Goal: Information Seeking & Learning: Learn about a topic

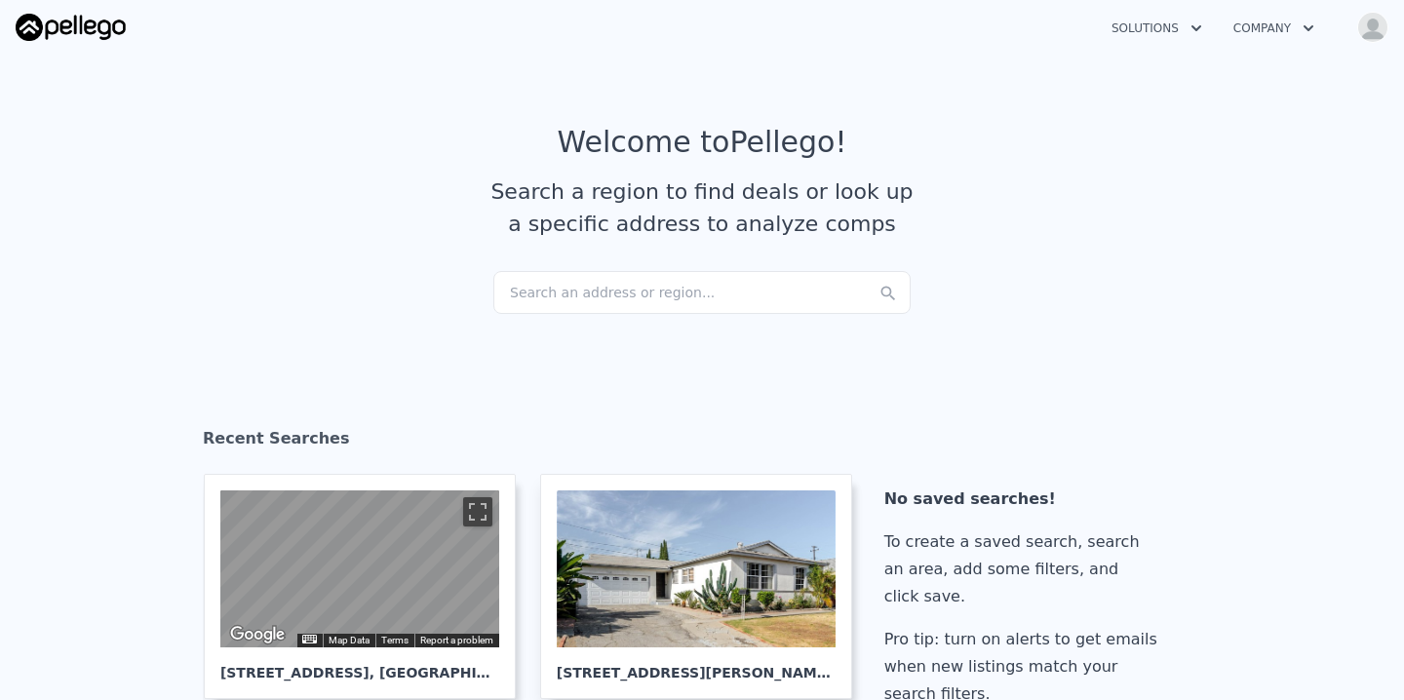
checkbox input "true"
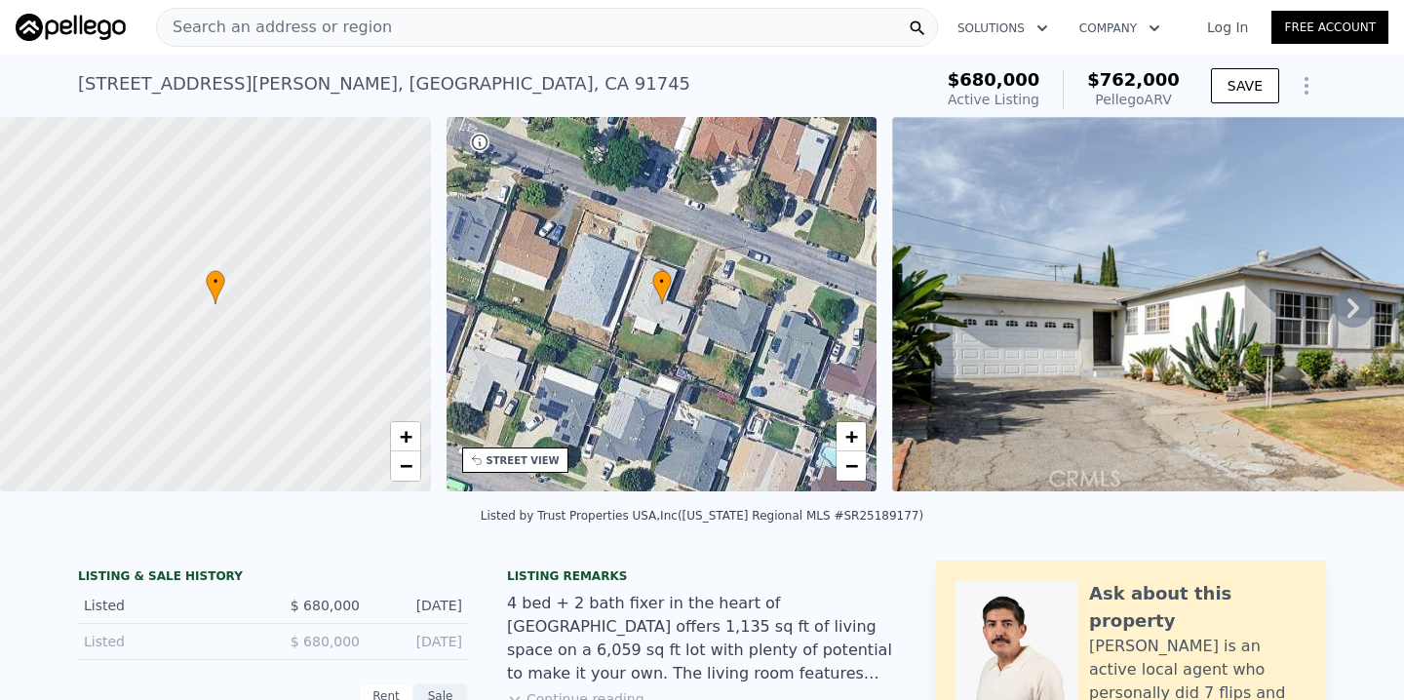
click at [427, 39] on div "Search an address or region" at bounding box center [547, 27] width 782 height 39
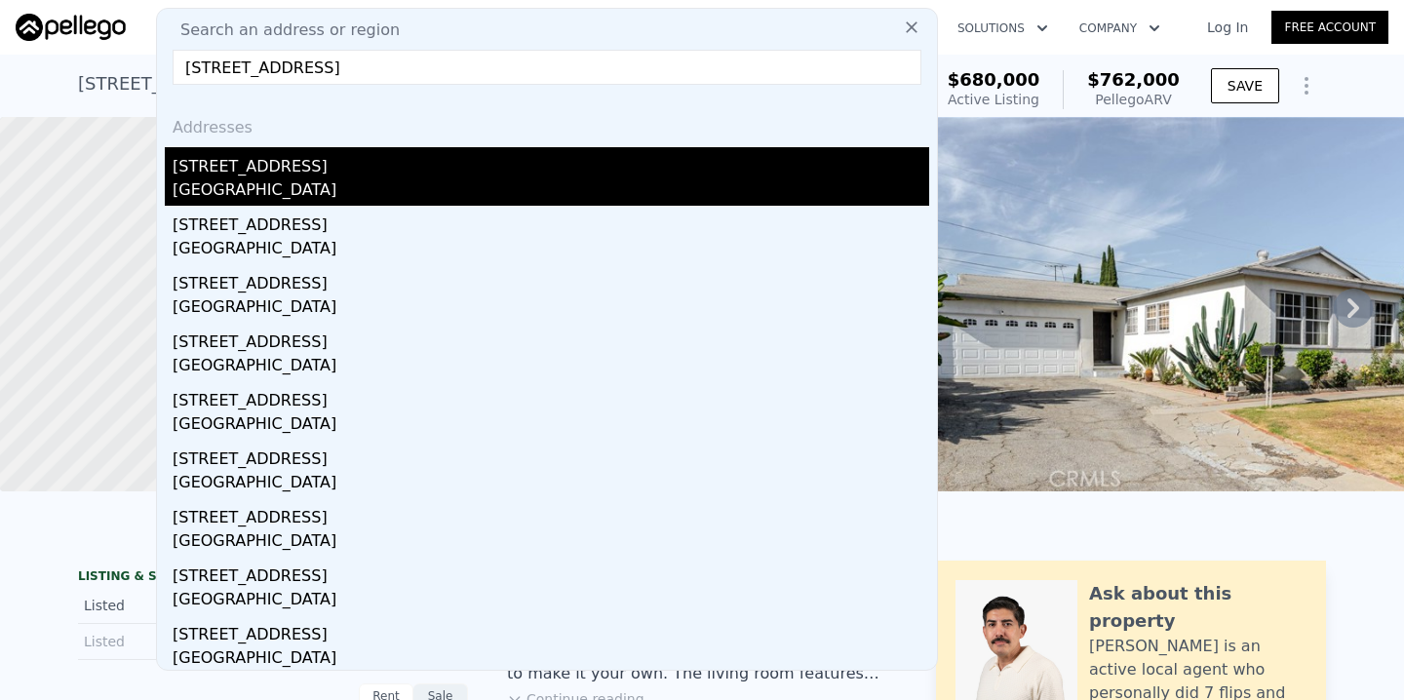
type input "[STREET_ADDRESS]"
click at [303, 189] on div "[GEOGRAPHIC_DATA]" at bounding box center [551, 191] width 757 height 27
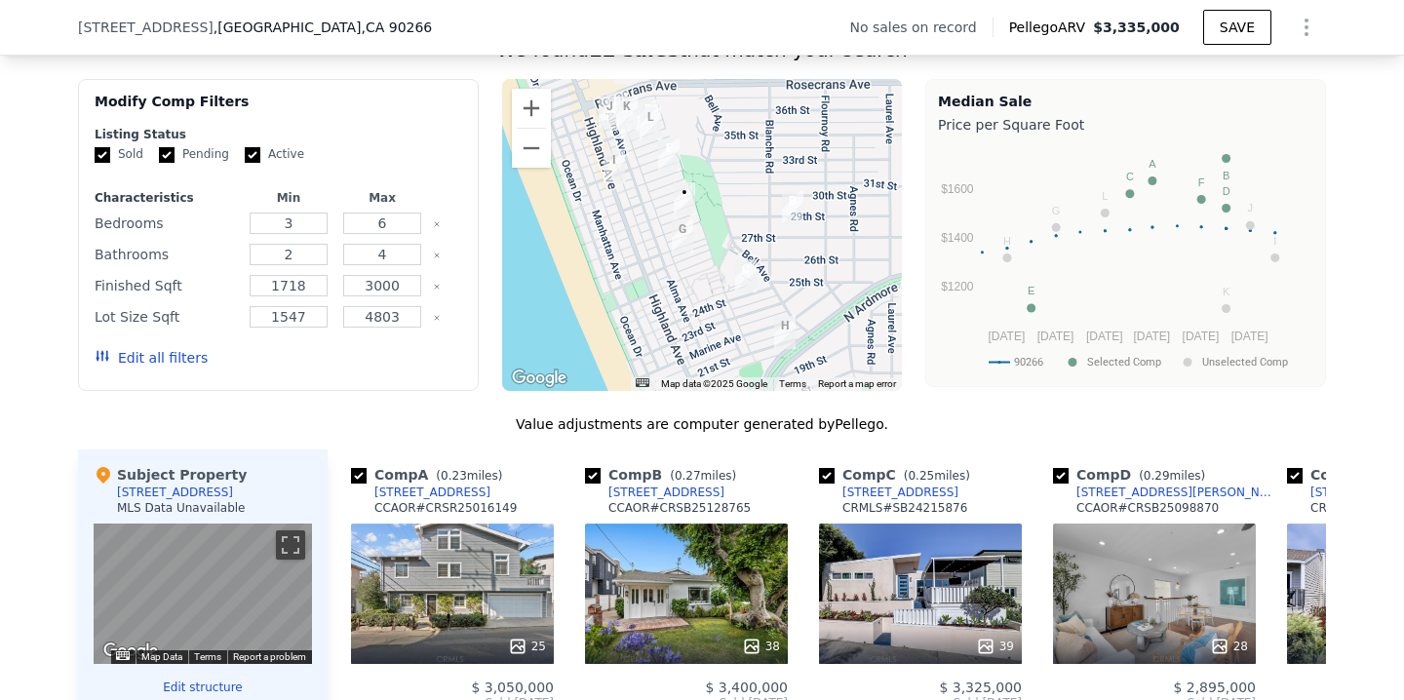
scroll to position [1522, 0]
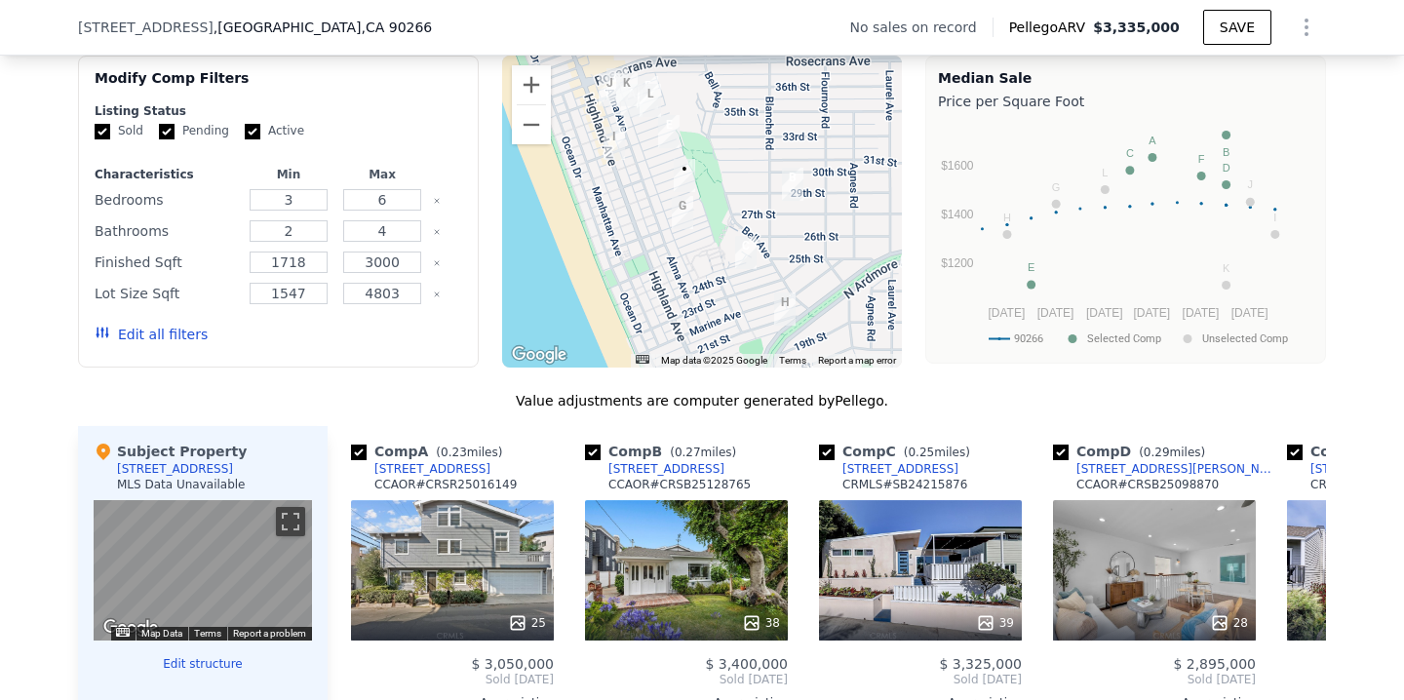
click at [175, 335] on button "Edit all filters" at bounding box center [151, 335] width 113 height 20
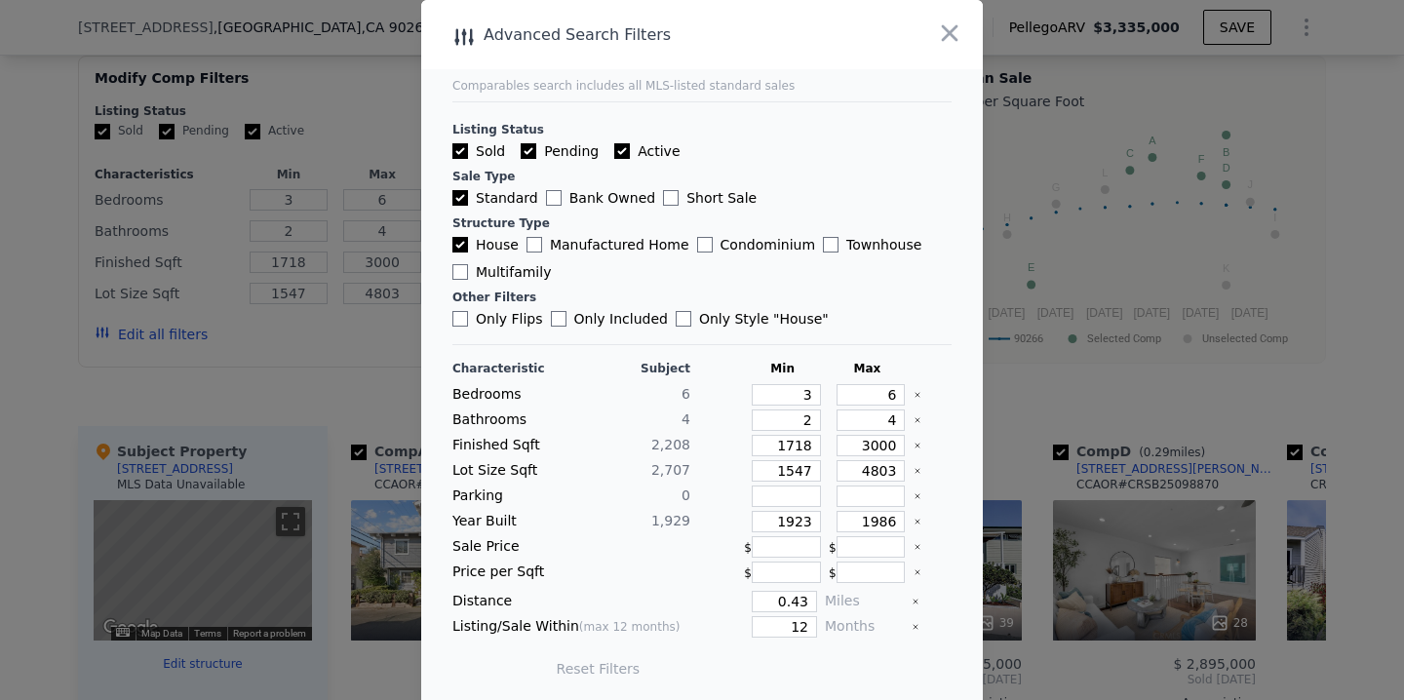
scroll to position [8, 0]
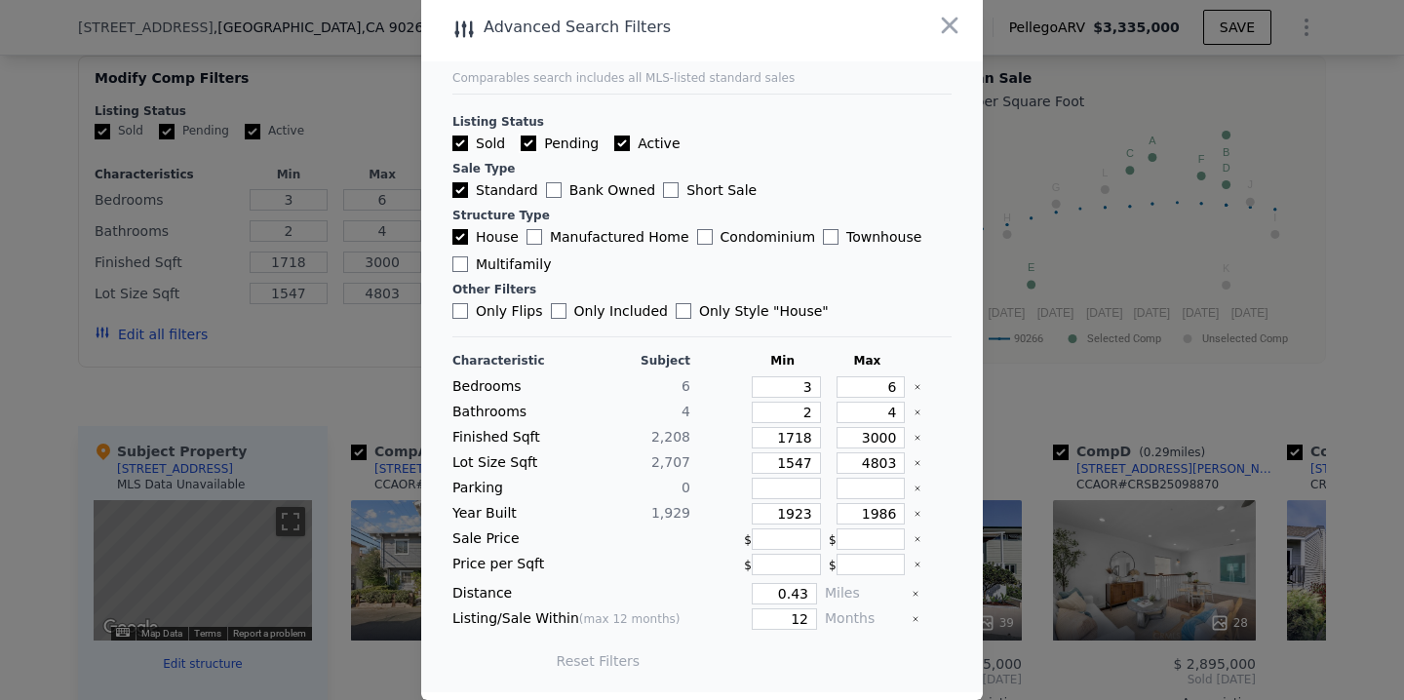
click at [532, 148] on input "Pending" at bounding box center [529, 144] width 16 height 16
checkbox input "false"
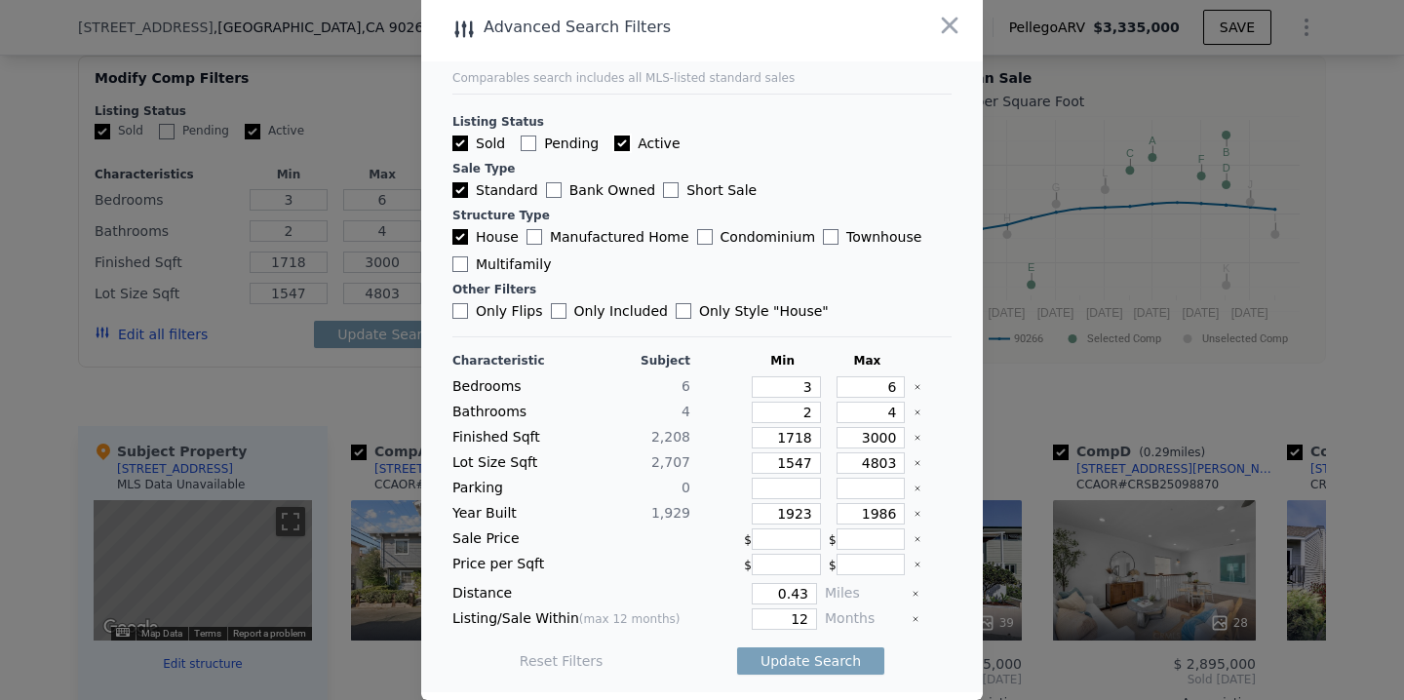
click at [620, 138] on input "Active" at bounding box center [622, 144] width 16 height 16
checkbox input "false"
click at [791, 614] on input "12" at bounding box center [784, 619] width 65 height 21
drag, startPoint x: 810, startPoint y: 619, endPoint x: 784, endPoint y: 619, distance: 26.3
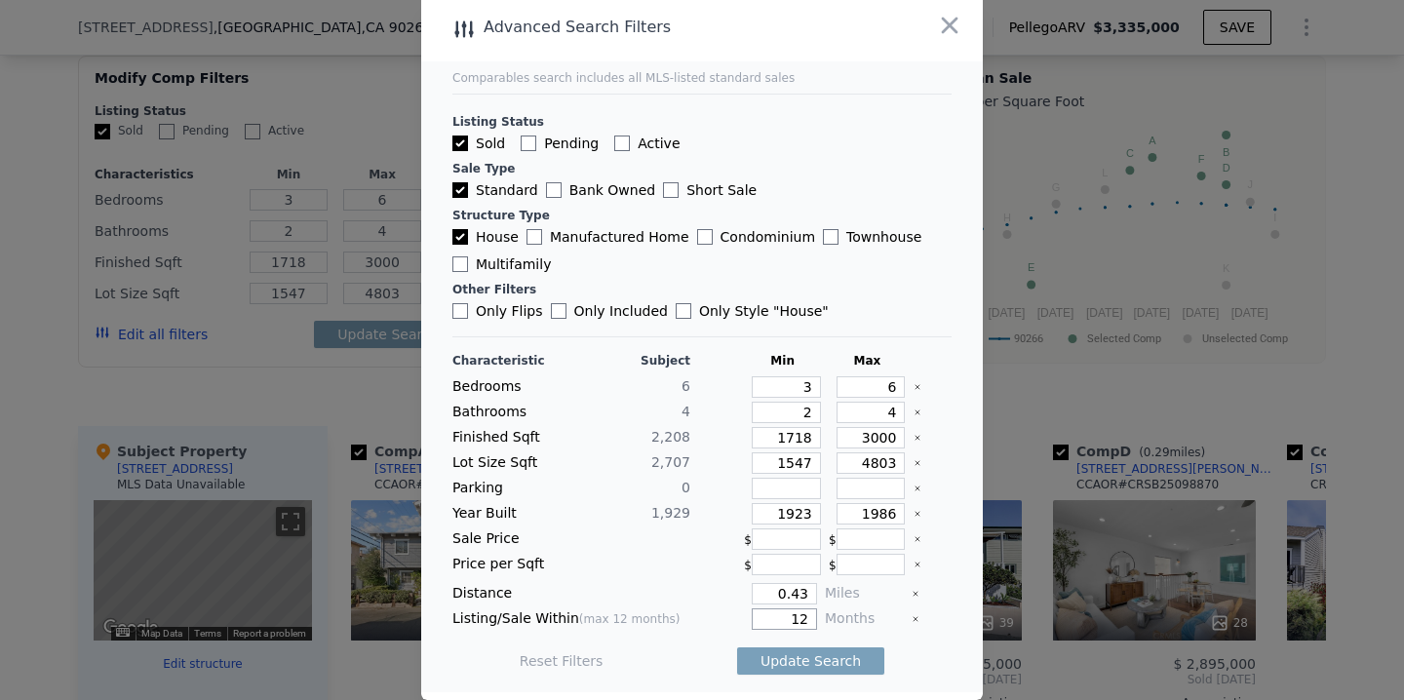
click at [784, 619] on input "12" at bounding box center [784, 619] width 65 height 21
type input "6"
click at [812, 664] on button "Update Search" at bounding box center [810, 661] width 147 height 27
checkbox input "false"
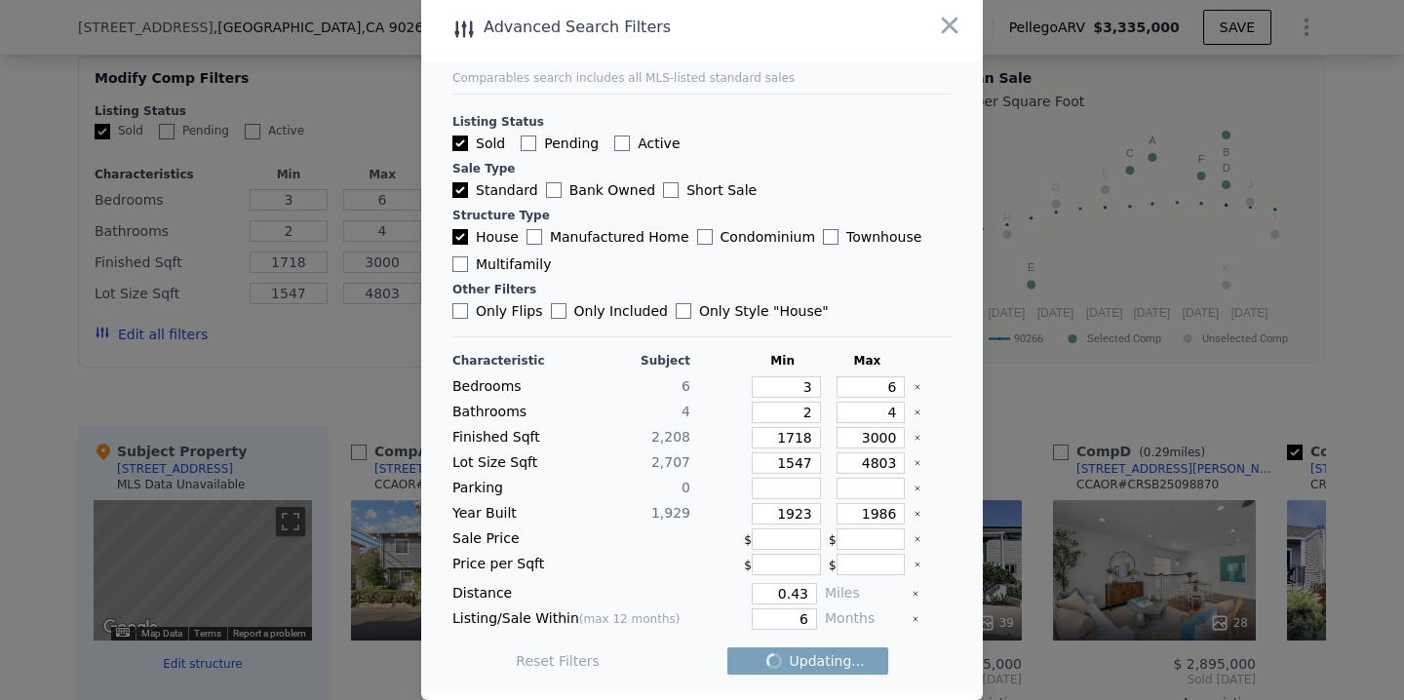
checkbox input "false"
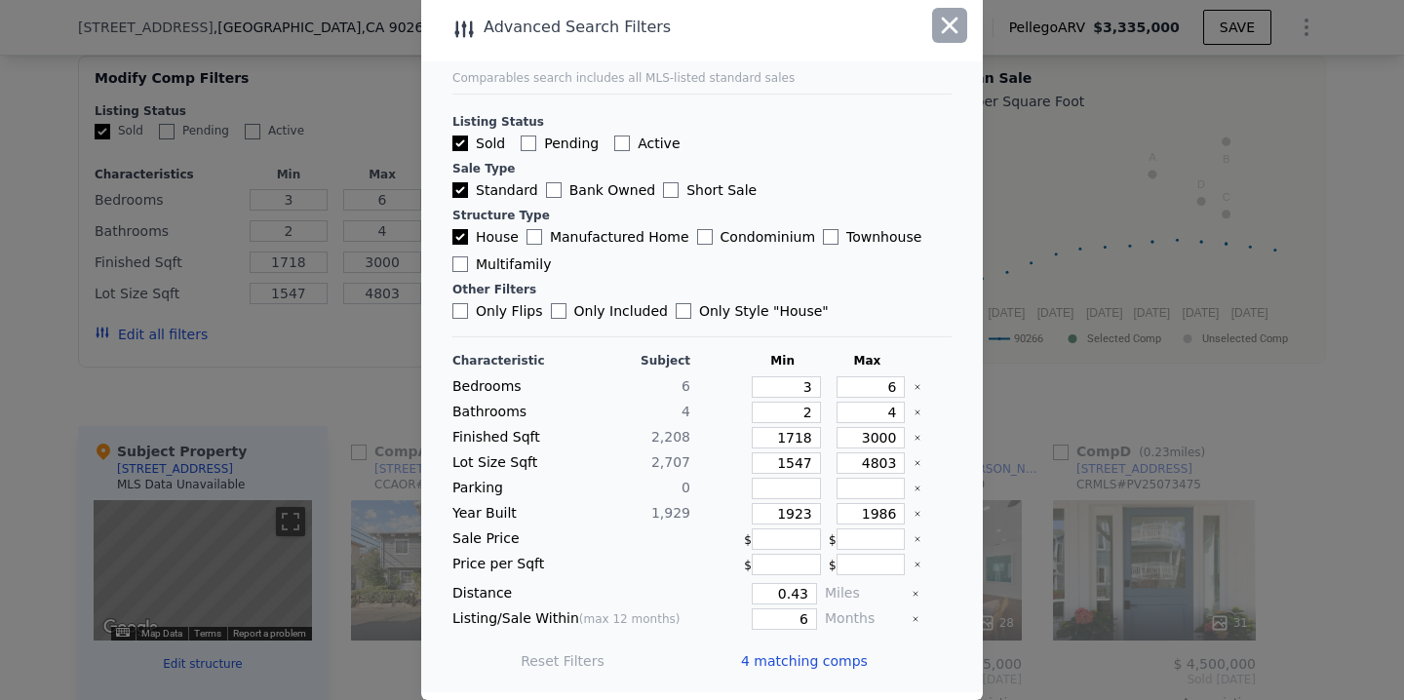
click at [949, 19] on icon "button" at bounding box center [949, 25] width 27 height 27
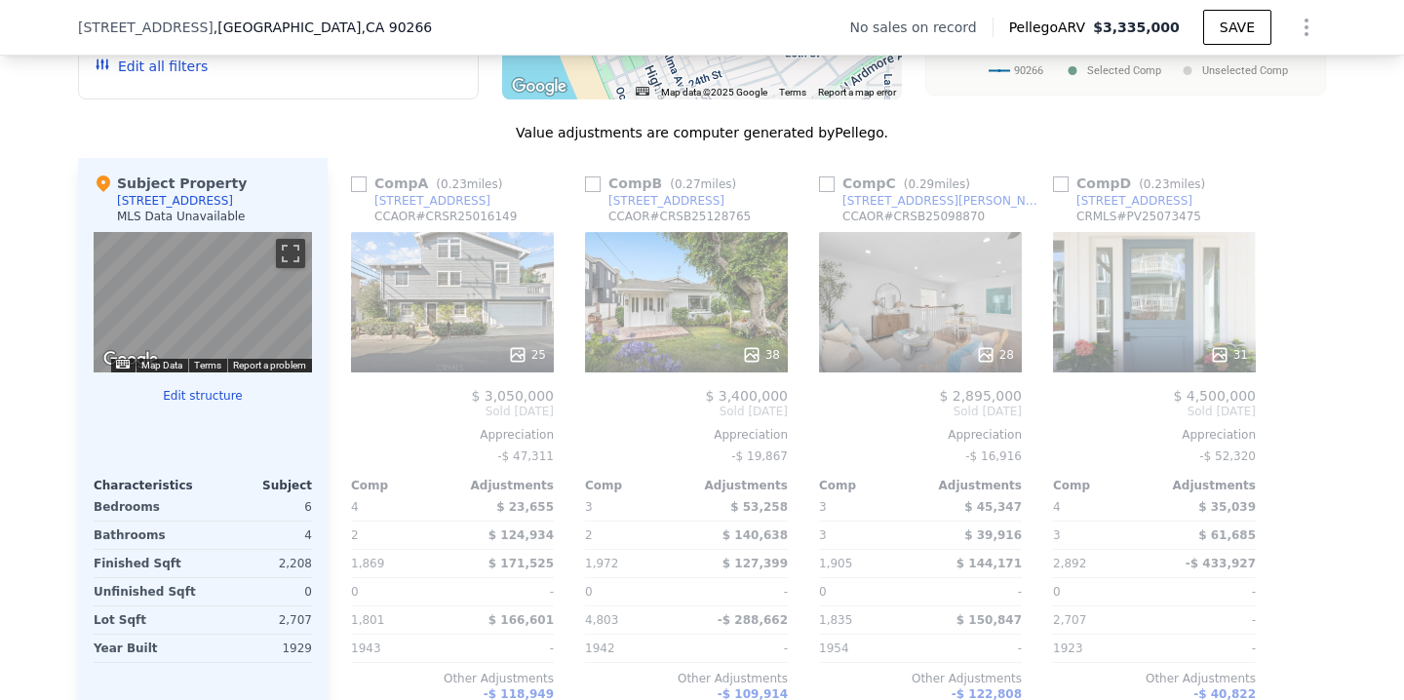
scroll to position [7, 0]
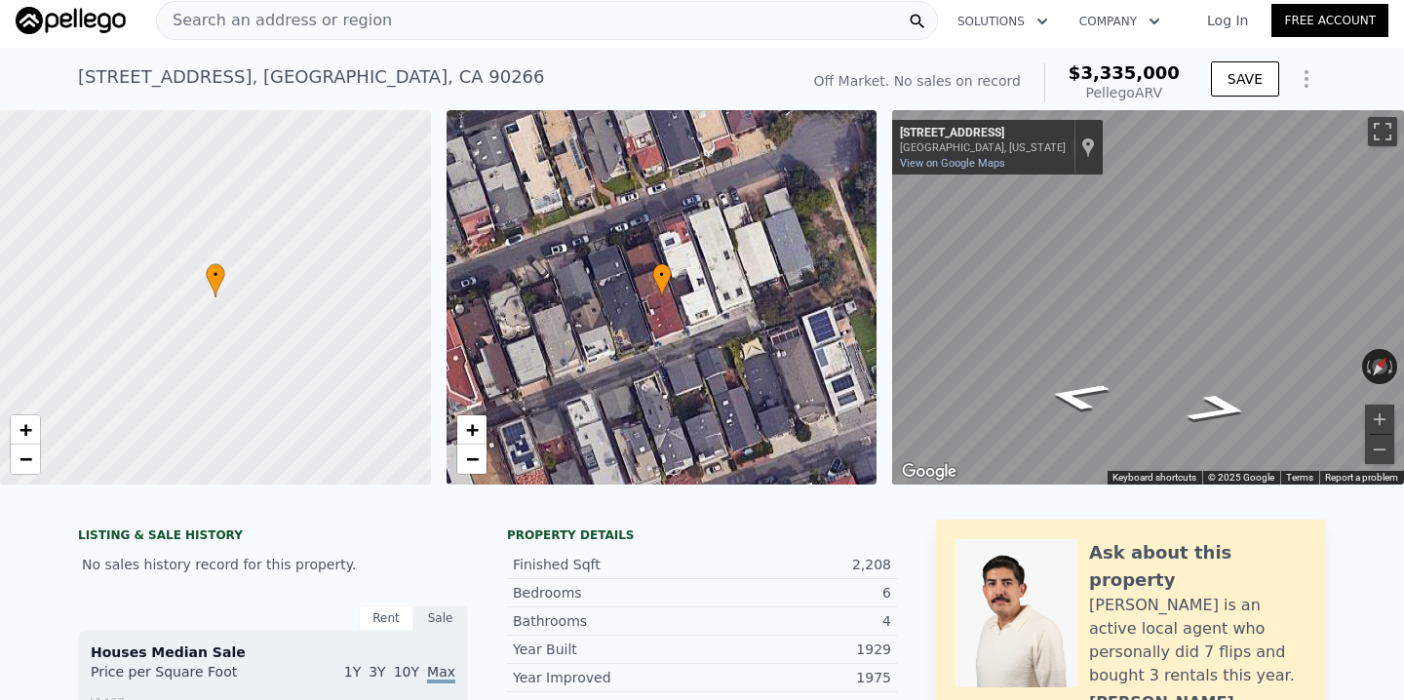
click at [1244, 13] on link "Log In" at bounding box center [1228, 21] width 88 height 20
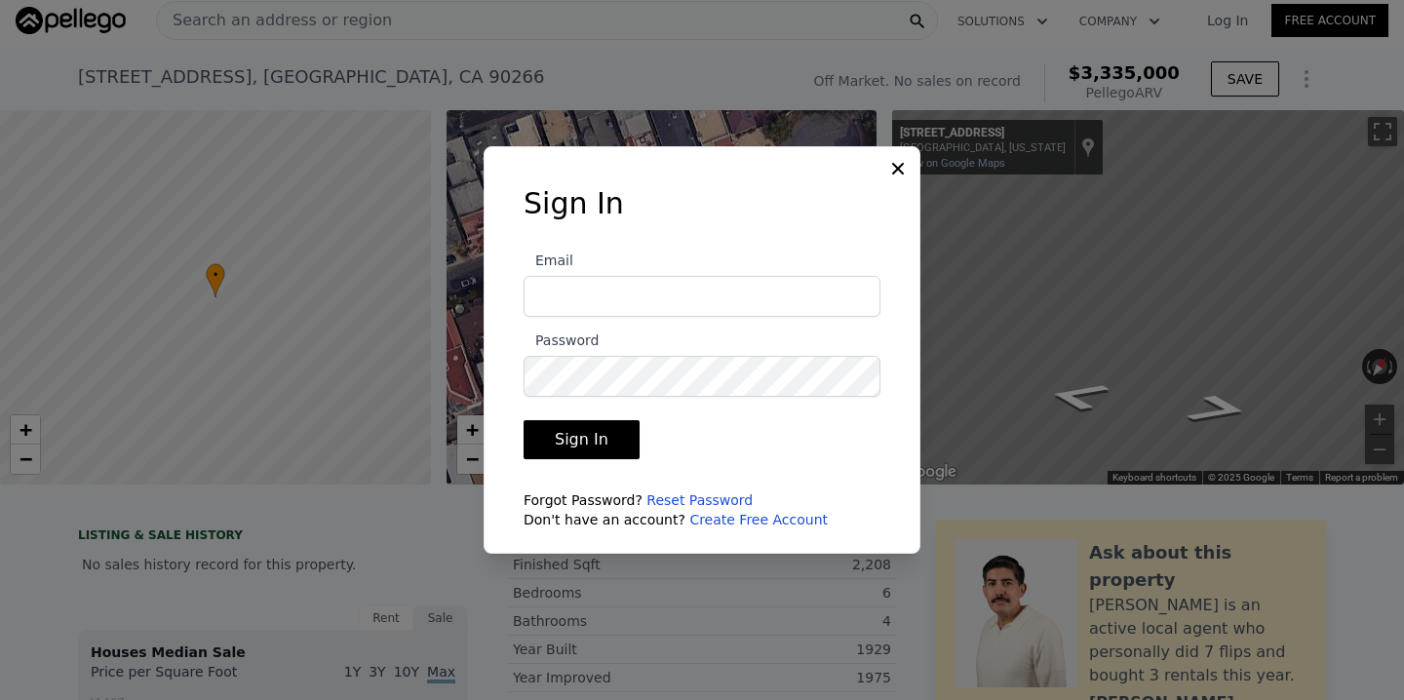
type input "[EMAIL_ADDRESS][DOMAIN_NAME]"
click at [592, 440] on button "Sign In" at bounding box center [582, 439] width 116 height 39
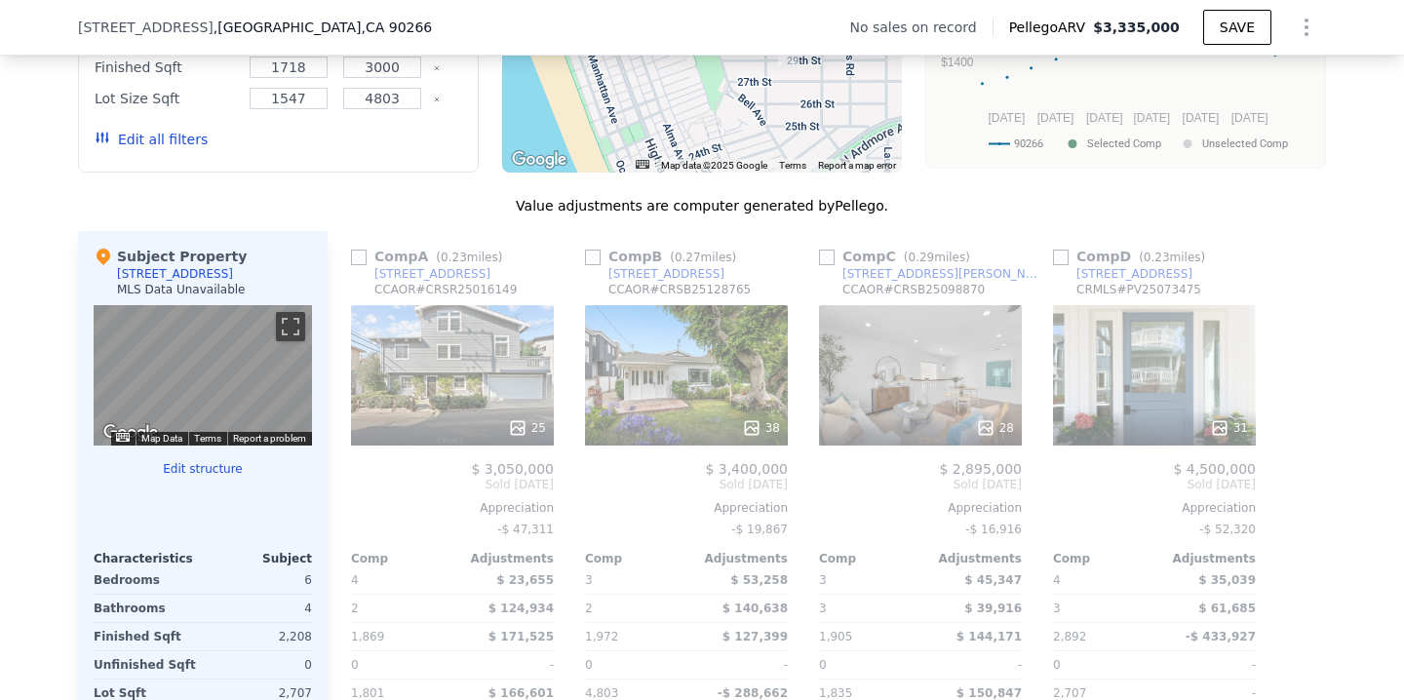
scroll to position [1796, 0]
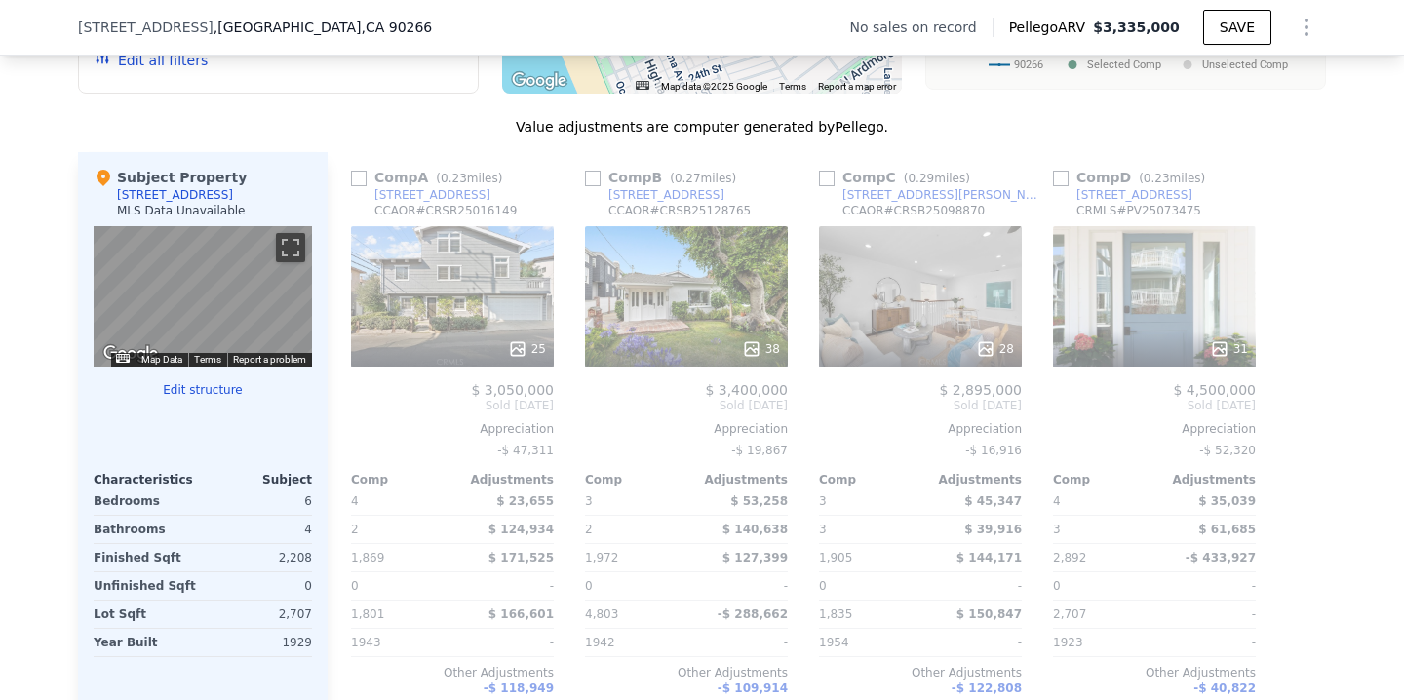
click at [361, 163] on div "Comp A ( 0.23 miles) [STREET_ADDRESS] CCAOR # CRSR25016149 25 $ 3,050,000 Sold …" at bounding box center [452, 451] width 218 height 599
click at [376, 179] on div "Comp A ( 0.23 miles)" at bounding box center [430, 178] width 159 height 20
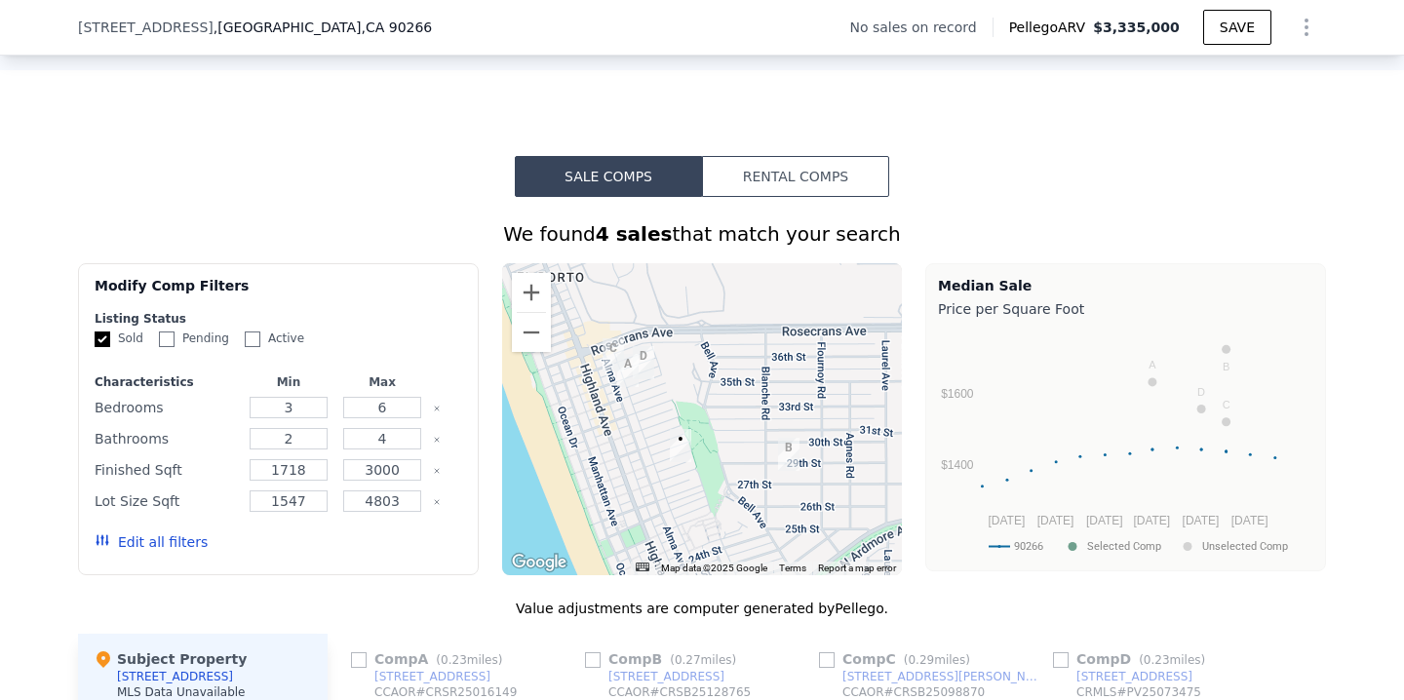
scroll to position [1319, 0]
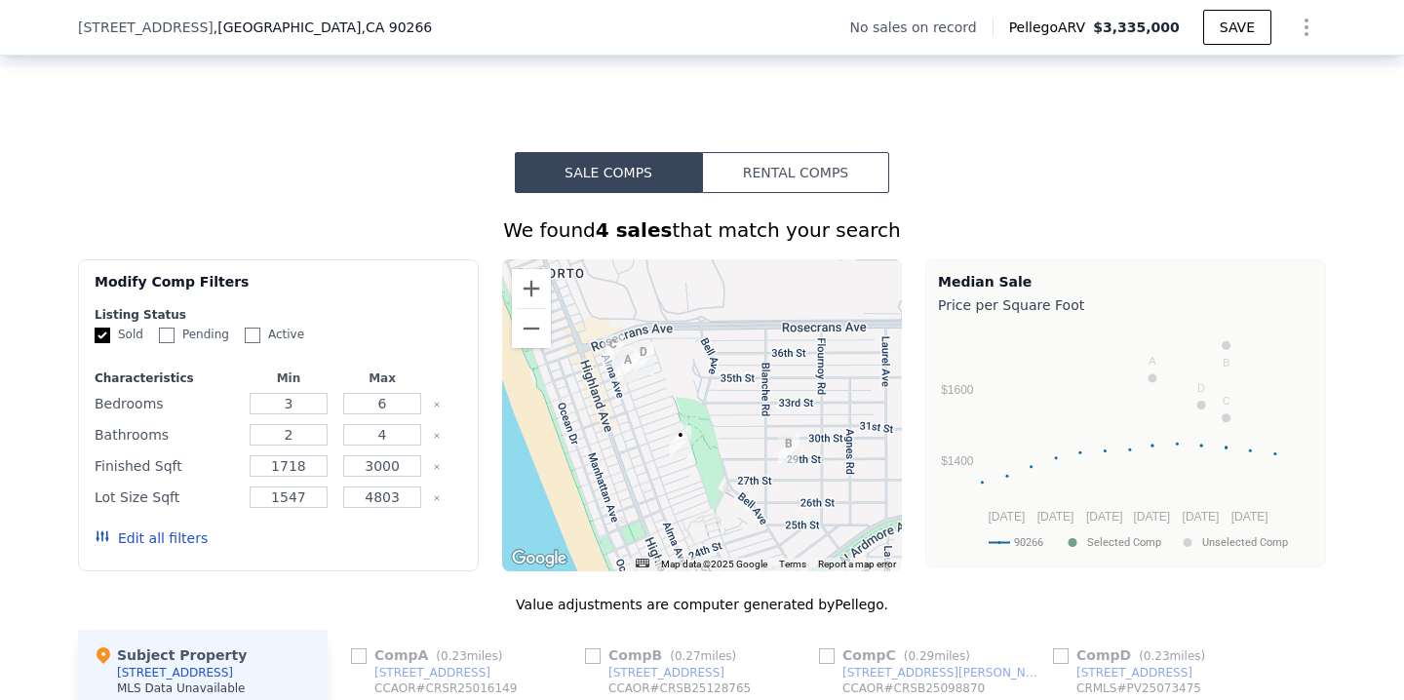
click at [634, 376] on img "417 34th Pl" at bounding box center [627, 366] width 21 height 33
click at [628, 361] on img "417 34th Pl" at bounding box center [627, 366] width 21 height 33
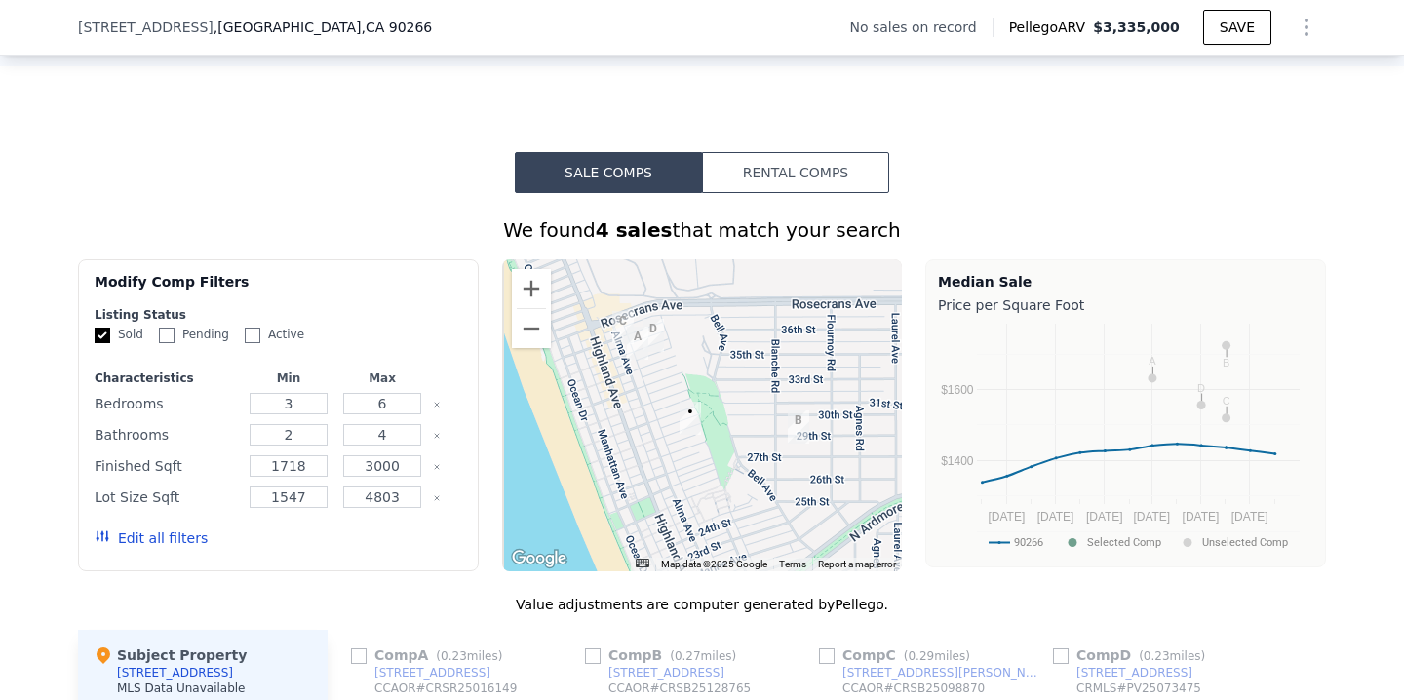
drag, startPoint x: 653, startPoint y: 423, endPoint x: 663, endPoint y: 397, distance: 28.1
click at [663, 397] on div at bounding box center [702, 415] width 401 height 312
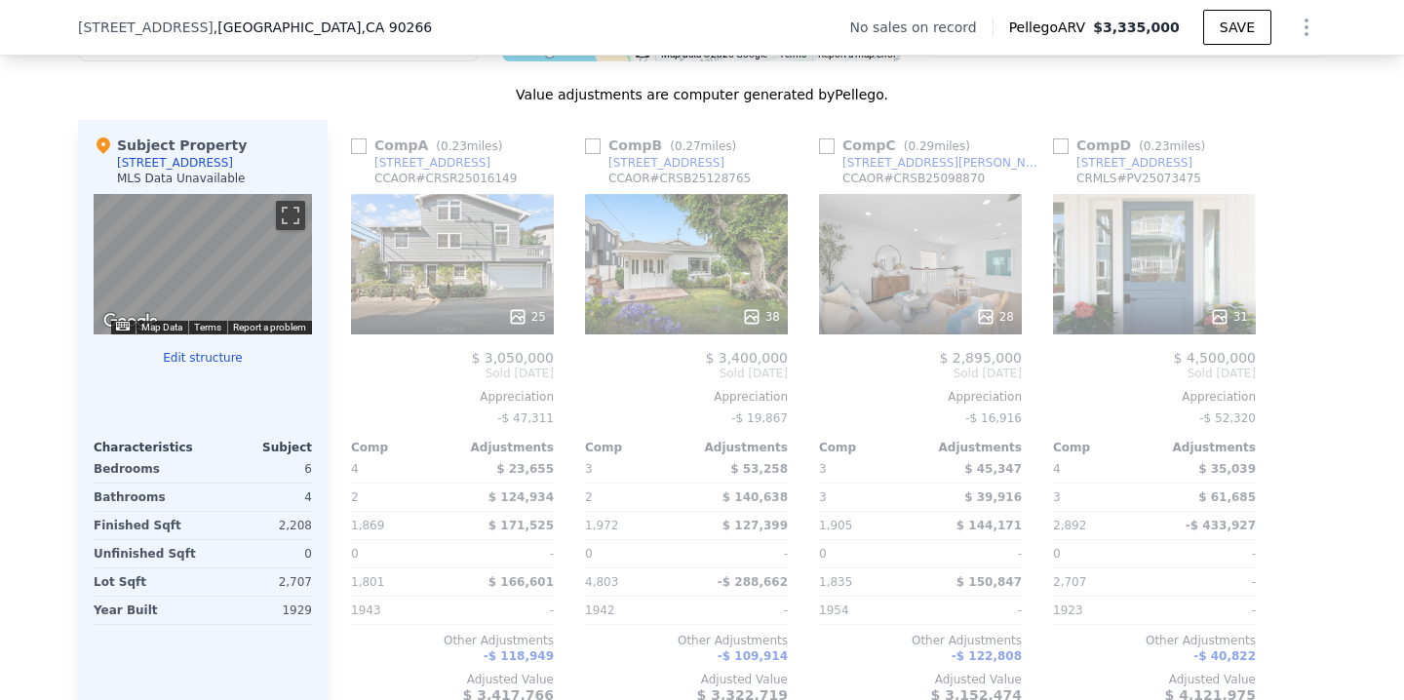
scroll to position [1830, 0]
